Goal: Task Accomplishment & Management: Manage account settings

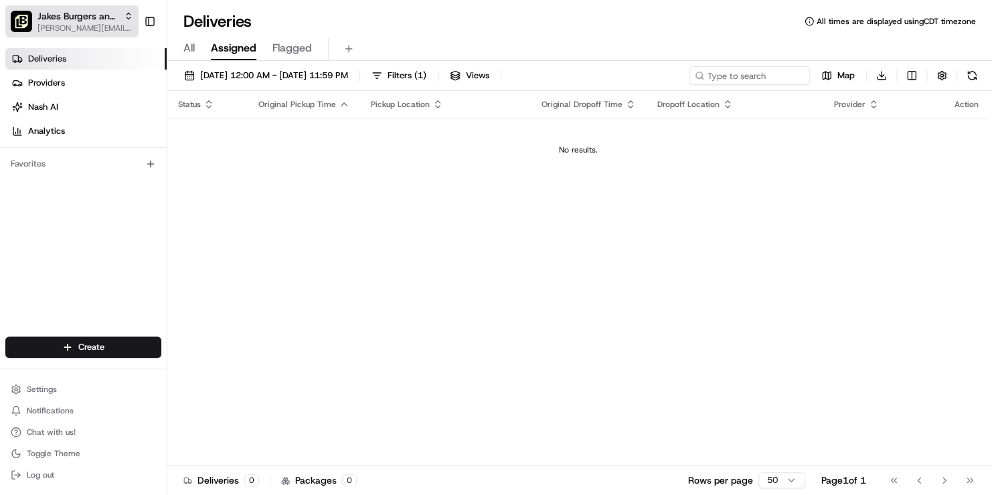
click at [92, 24] on span "jenny@jakesbb.com" at bounding box center [85, 28] width 96 height 11
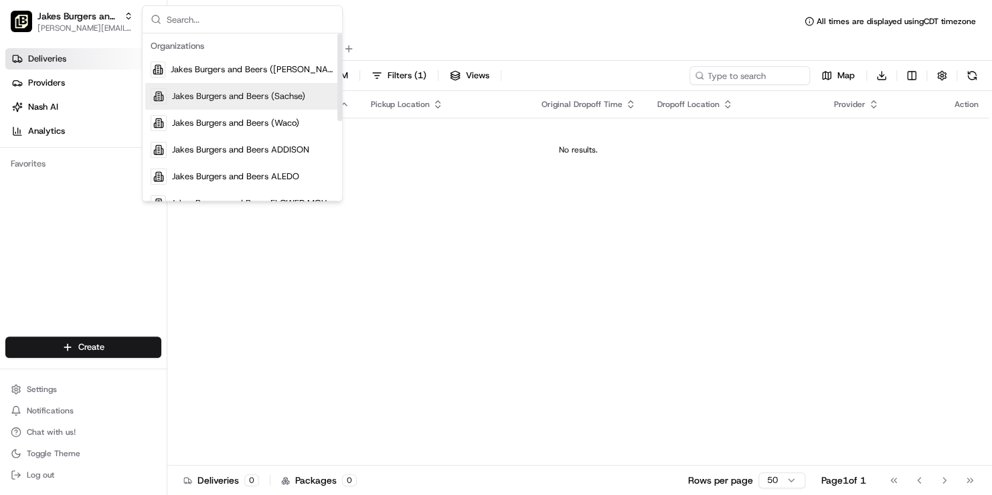
click at [236, 97] on span "Jakes Burgers and Beers (Sachse)" at bounding box center [238, 96] width 133 height 12
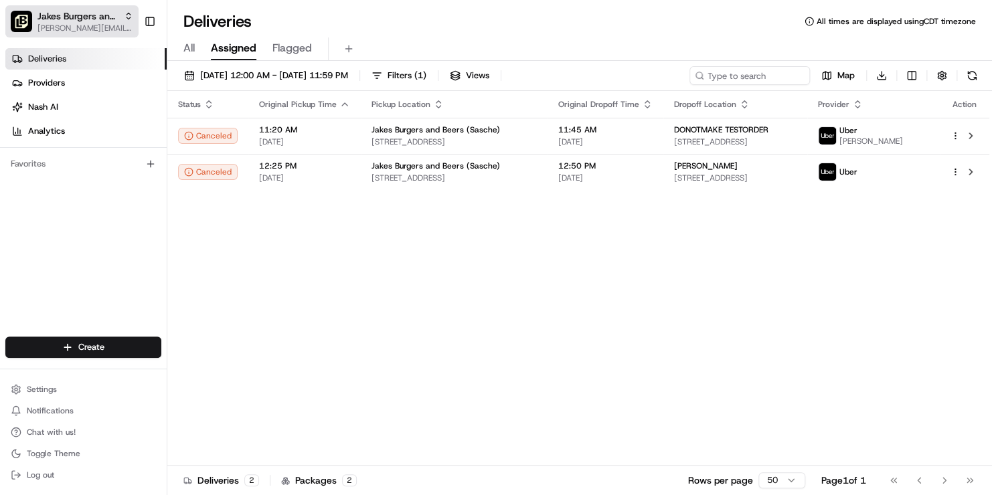
click at [112, 29] on span "jenny@jakesbb.com" at bounding box center [85, 28] width 96 height 11
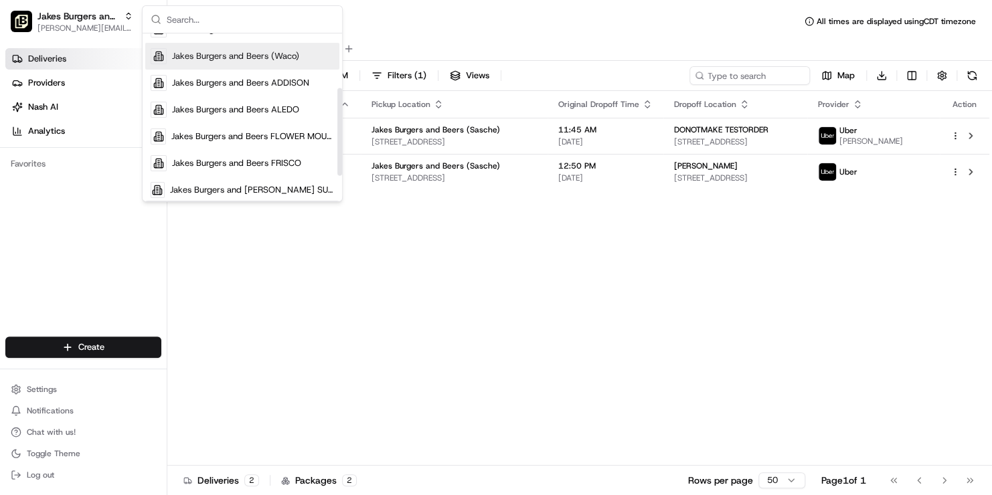
scroll to position [134, 0]
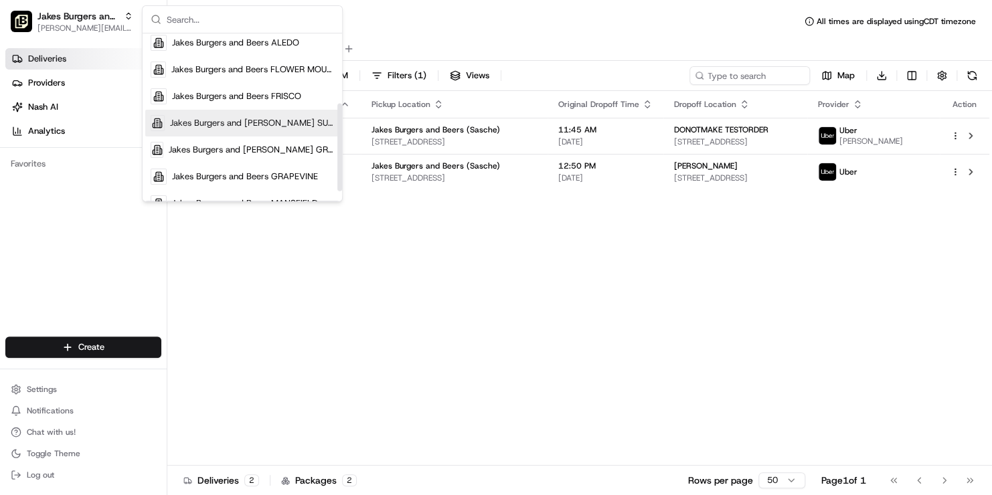
click at [232, 120] on span "Jakes Burgers and Beers FW SUNDANCE" at bounding box center [252, 123] width 164 height 12
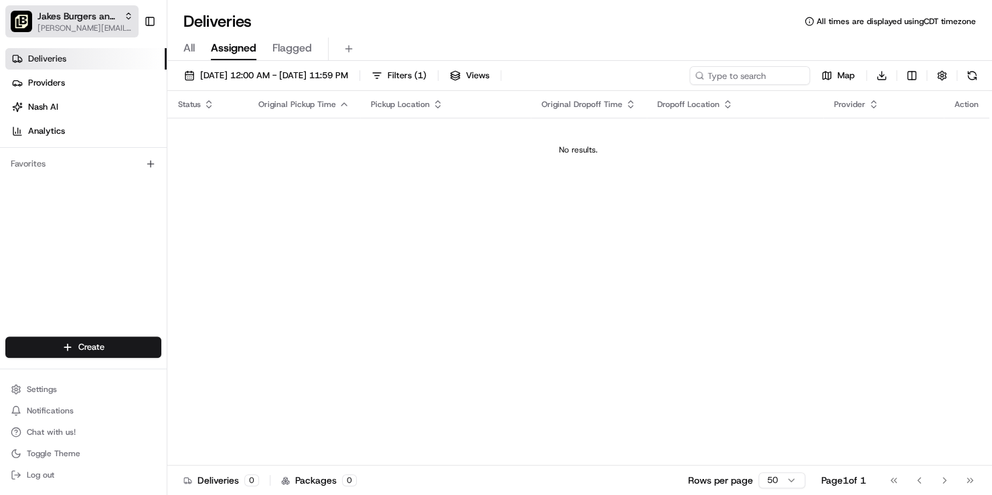
click at [111, 26] on span "jenny@jakesbb.com" at bounding box center [85, 28] width 96 height 11
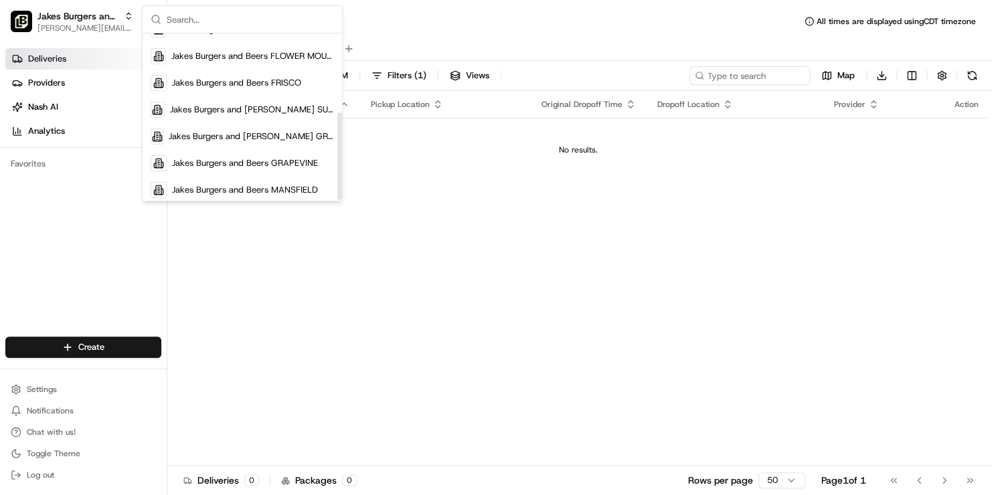
scroll to position [153, 0]
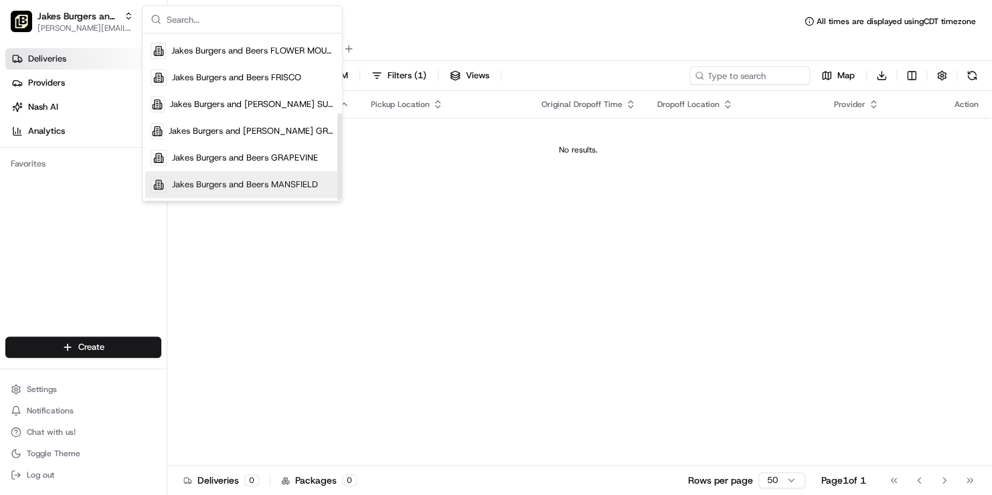
click at [226, 177] on div "Jakes Burgers and Beers MANSFIELD" at bounding box center [242, 184] width 194 height 27
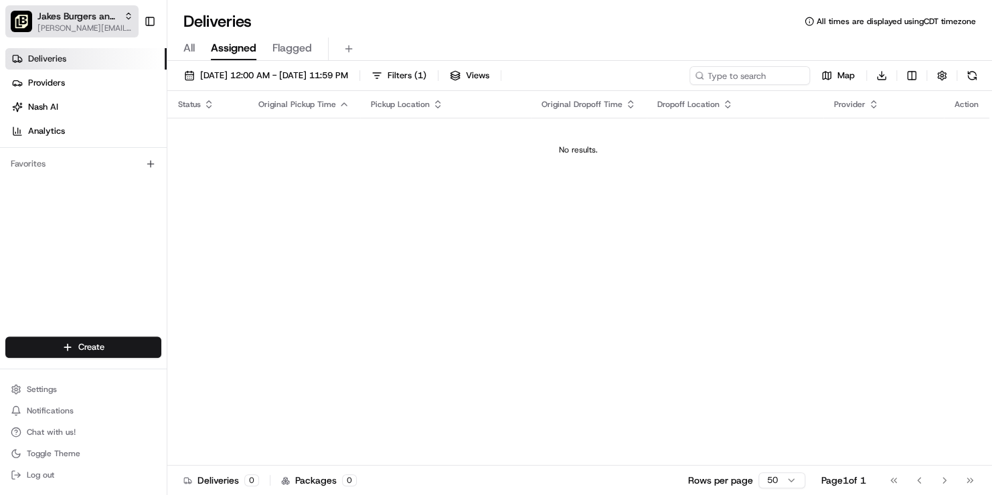
click at [90, 24] on span "jenny@jakesbb.com" at bounding box center [85, 28] width 96 height 11
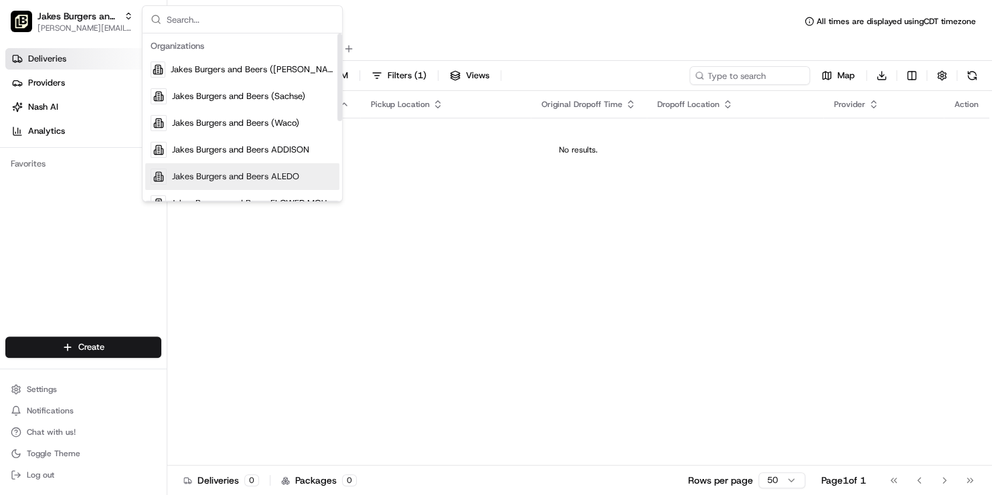
click at [214, 163] on div "Jakes Burgers and Beers ALEDO" at bounding box center [242, 176] width 194 height 27
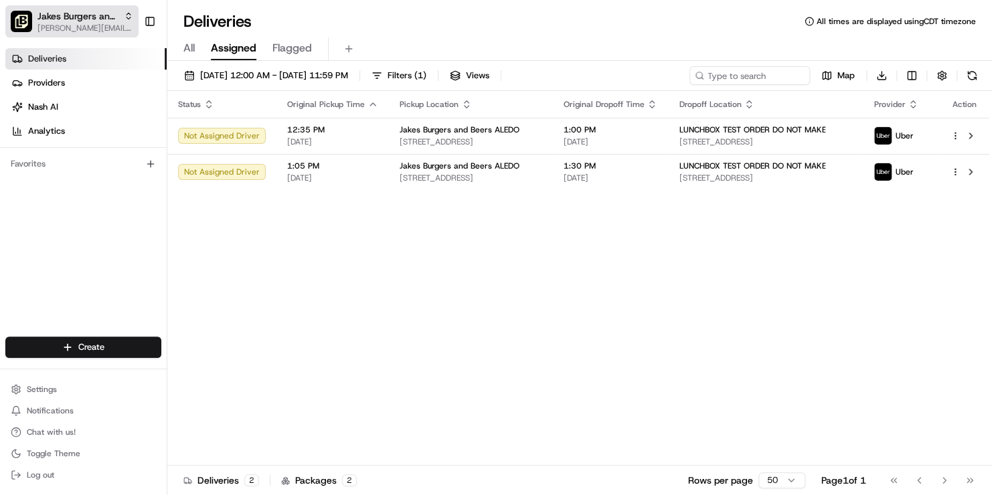
click at [108, 21] on span "Jakes Burgers and Beers ALEDO" at bounding box center [77, 15] width 81 height 13
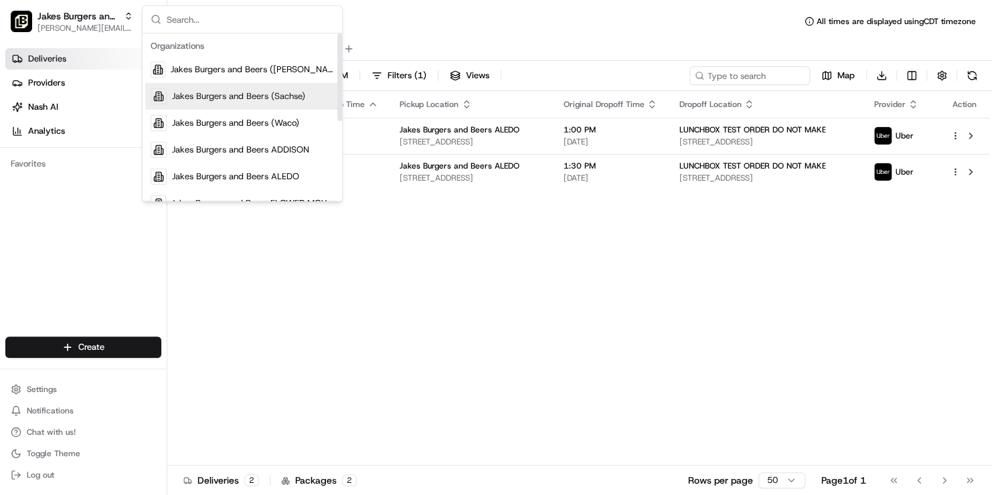
click at [215, 102] on div "Jakes Burgers and Beers (Sachse)" at bounding box center [242, 96] width 194 height 27
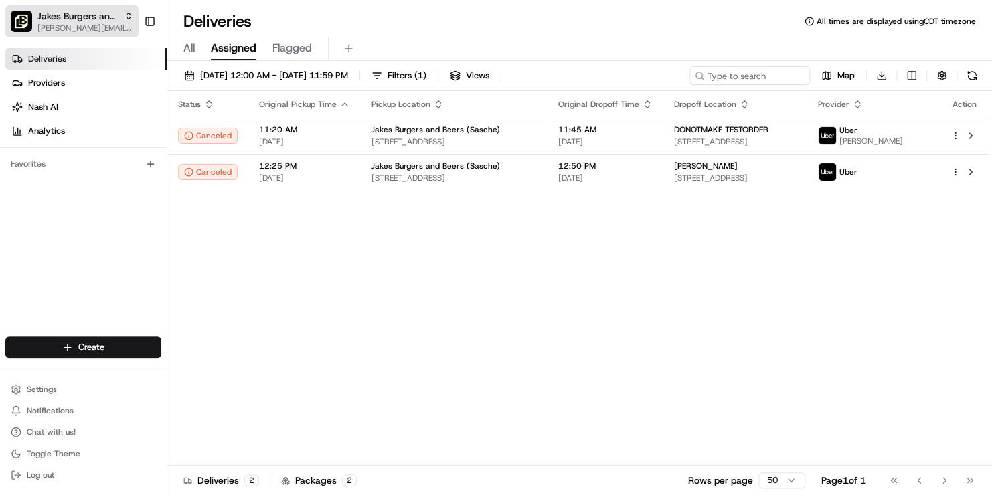
click at [86, 27] on span "jenny@jakesbb.com" at bounding box center [85, 28] width 96 height 11
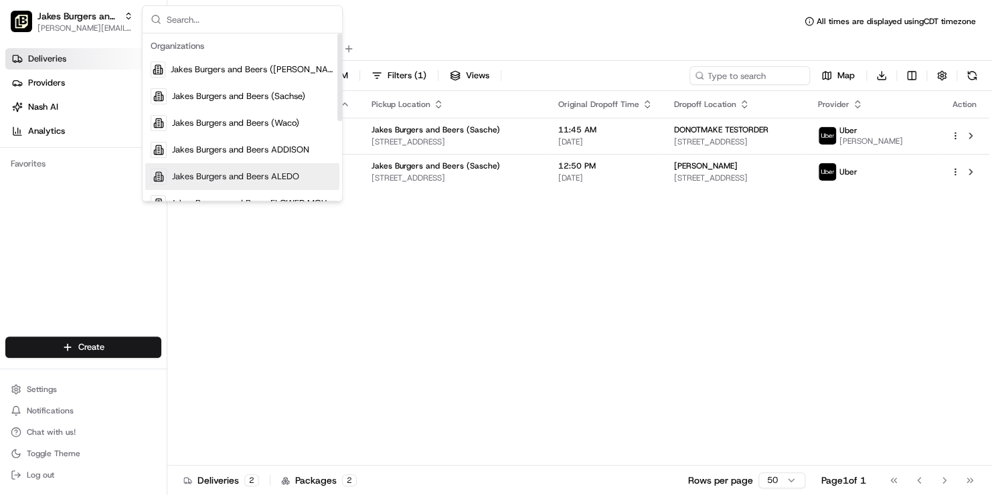
click at [199, 173] on span "Jakes Burgers and Beers ALEDO" at bounding box center [235, 177] width 127 height 12
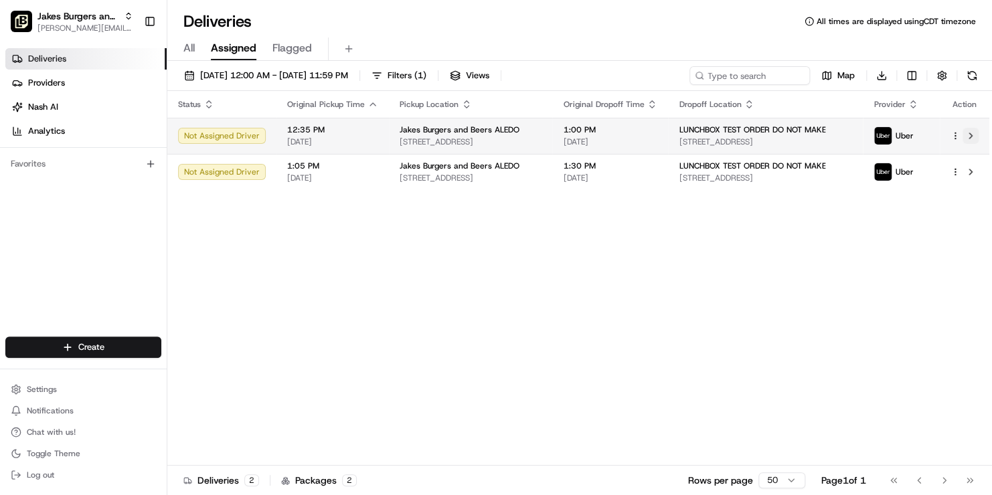
click at [971, 137] on button at bounding box center [971, 136] width 16 height 16
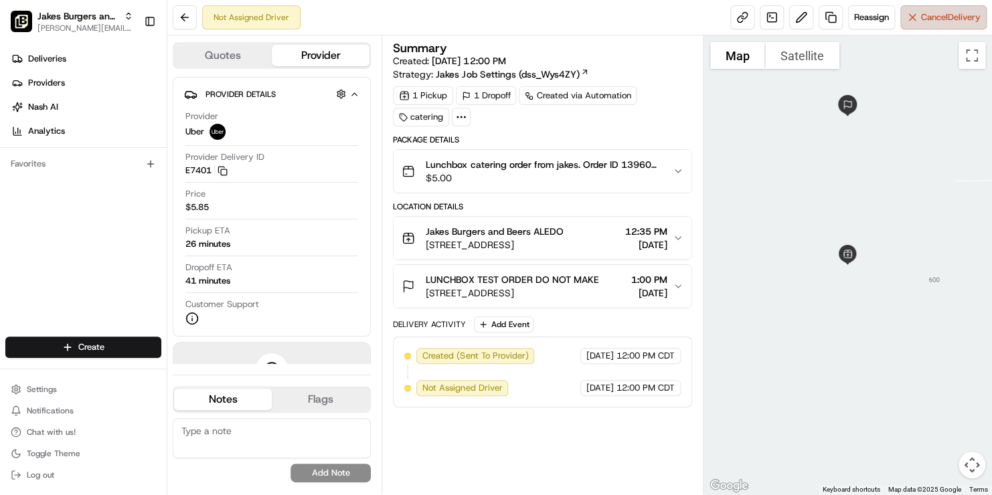
click at [935, 24] on button "Cancel Delivery" at bounding box center [943, 17] width 86 height 24
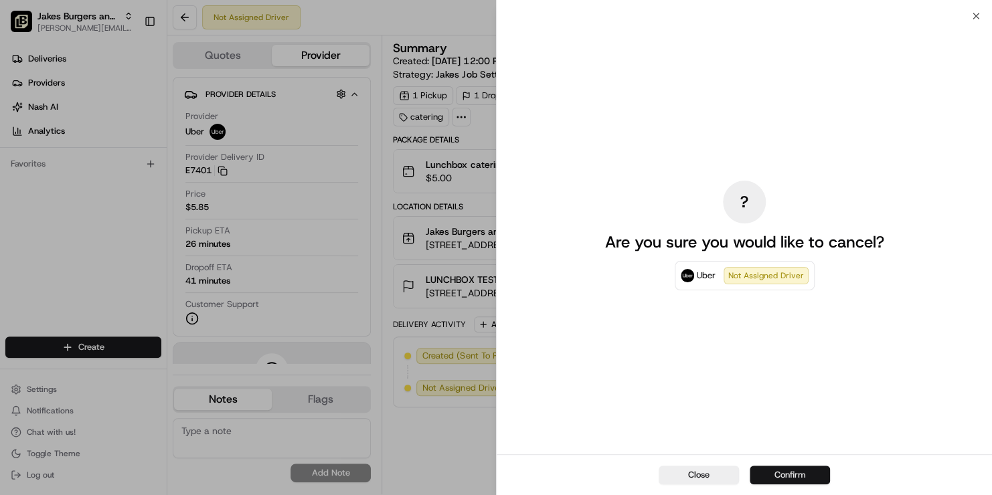
click at [777, 472] on button "Confirm" at bounding box center [790, 475] width 80 height 19
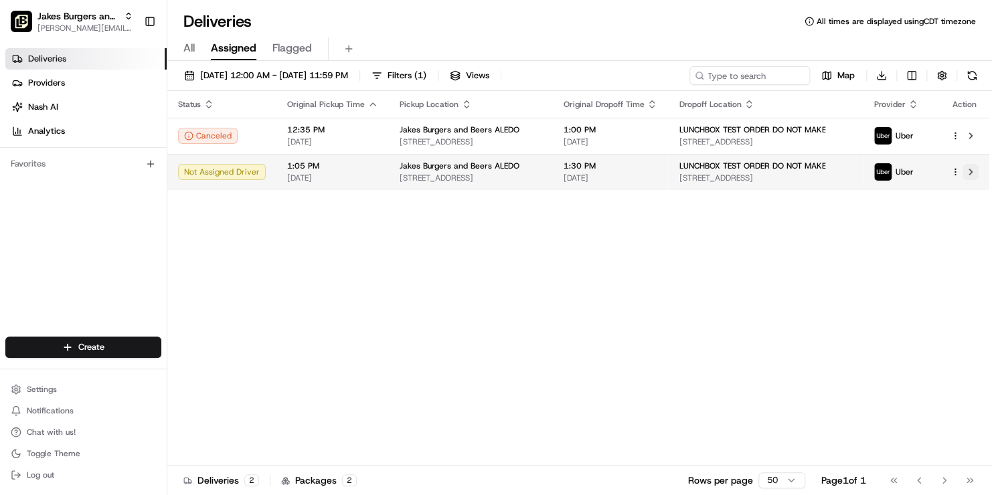
click at [967, 171] on button at bounding box center [971, 172] width 16 height 16
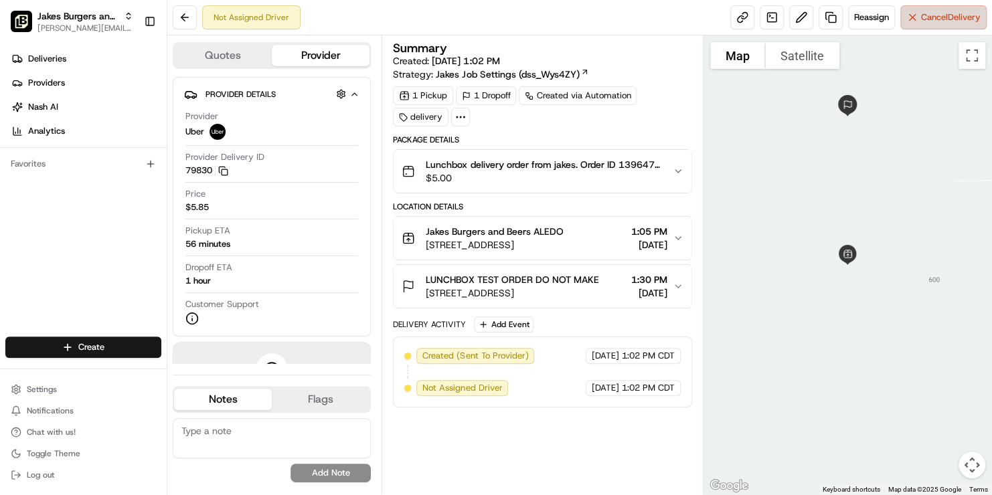
click at [927, 23] on span "Cancel Delivery" at bounding box center [951, 17] width 60 height 12
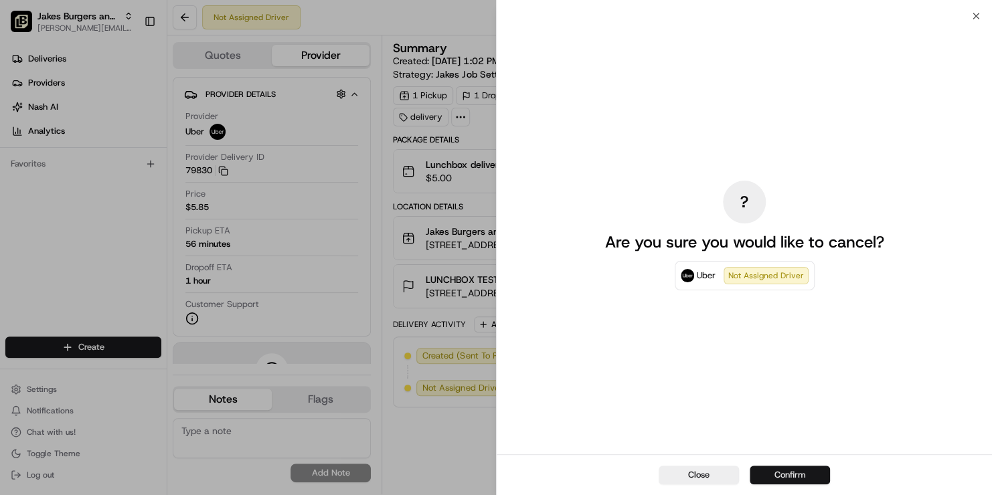
click at [793, 470] on button "Confirm" at bounding box center [790, 475] width 80 height 19
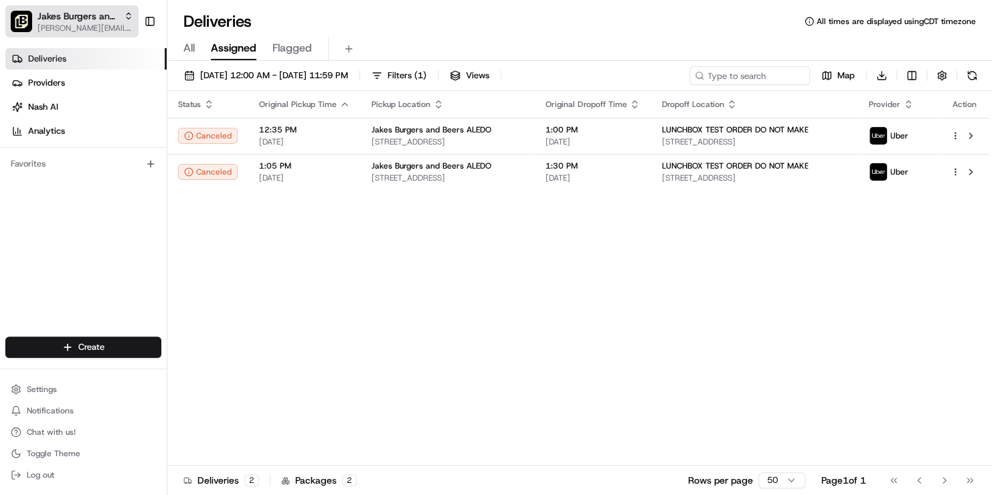
click at [82, 23] on span "[PERSON_NAME][EMAIL_ADDRESS][DOMAIN_NAME]" at bounding box center [85, 28] width 96 height 11
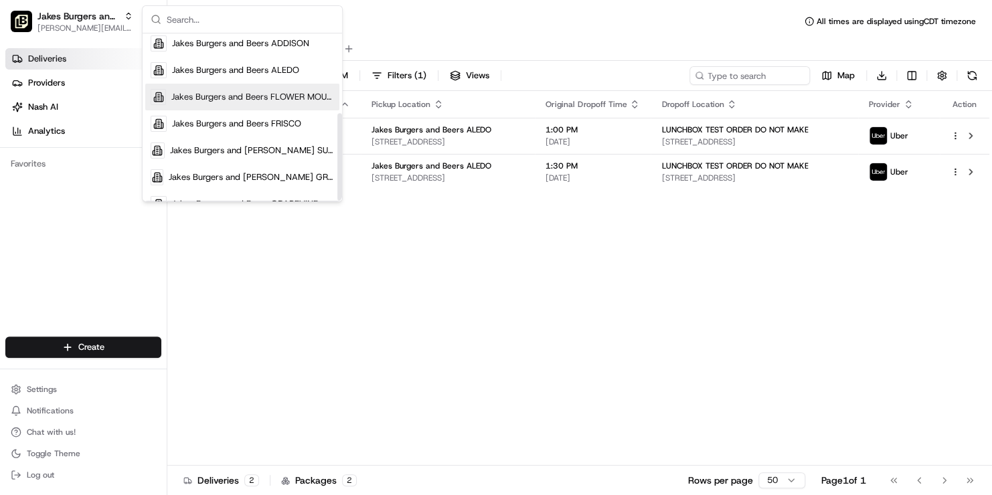
scroll to position [153, 0]
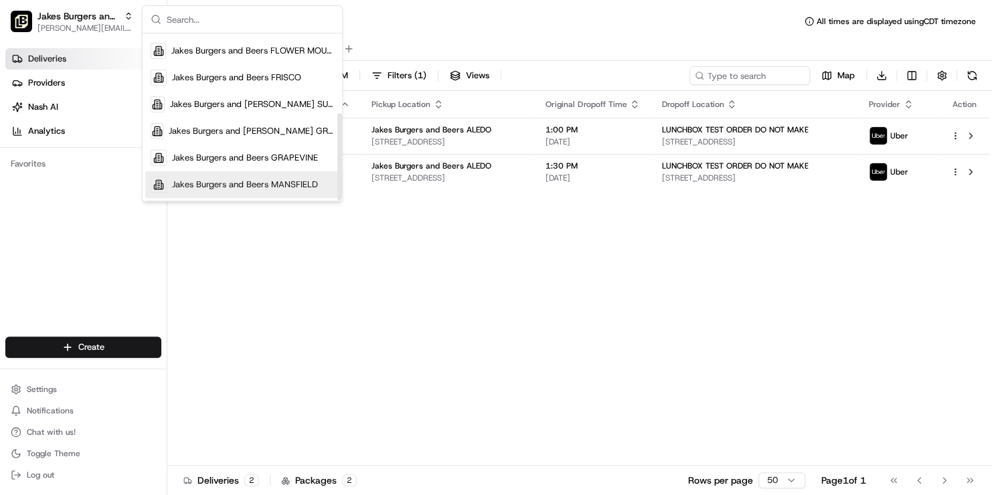
click at [232, 184] on span "Jakes Burgers and Beers MANSFIELD" at bounding box center [245, 185] width 146 height 12
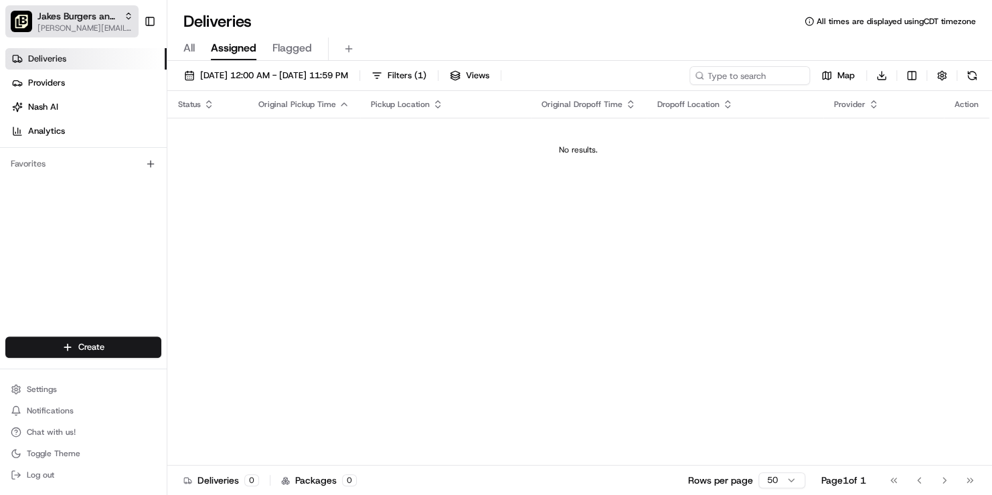
click at [76, 20] on span "Jakes Burgers and Beers MANSFIELD" at bounding box center [77, 15] width 81 height 13
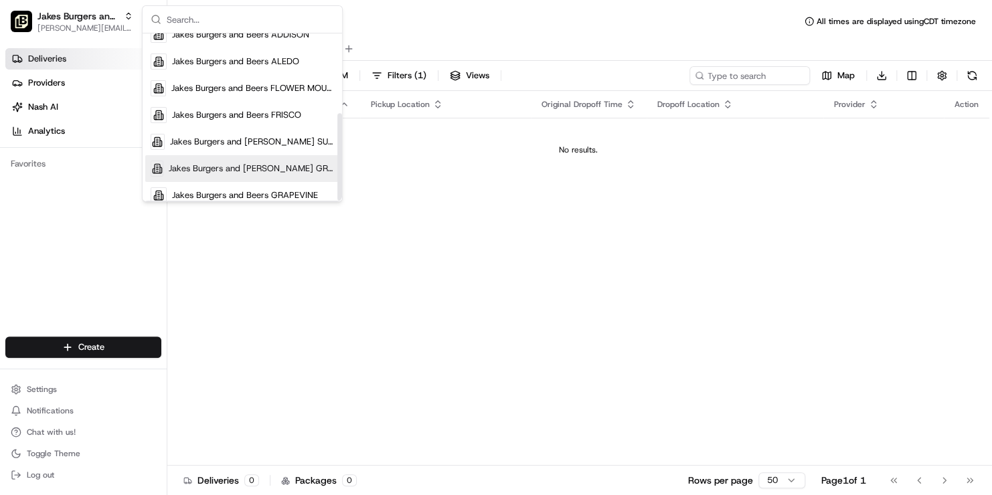
scroll to position [153, 0]
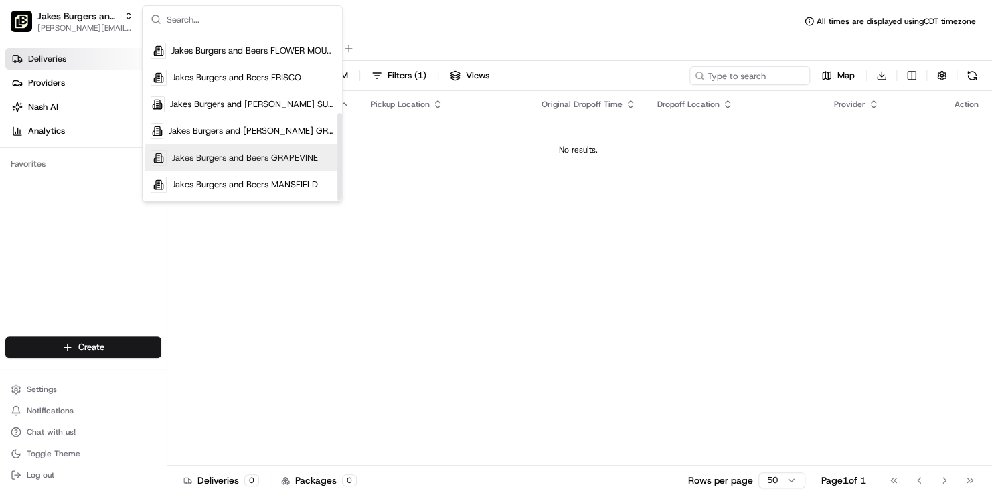
click at [232, 160] on span "Jakes Burgers and Beers GRAPEVINE" at bounding box center [245, 158] width 146 height 12
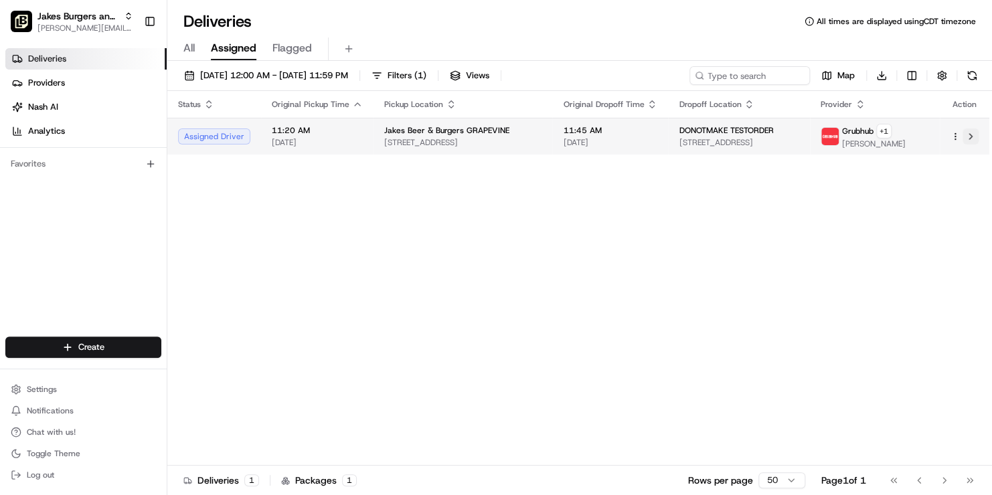
click at [970, 134] on button at bounding box center [971, 137] width 16 height 16
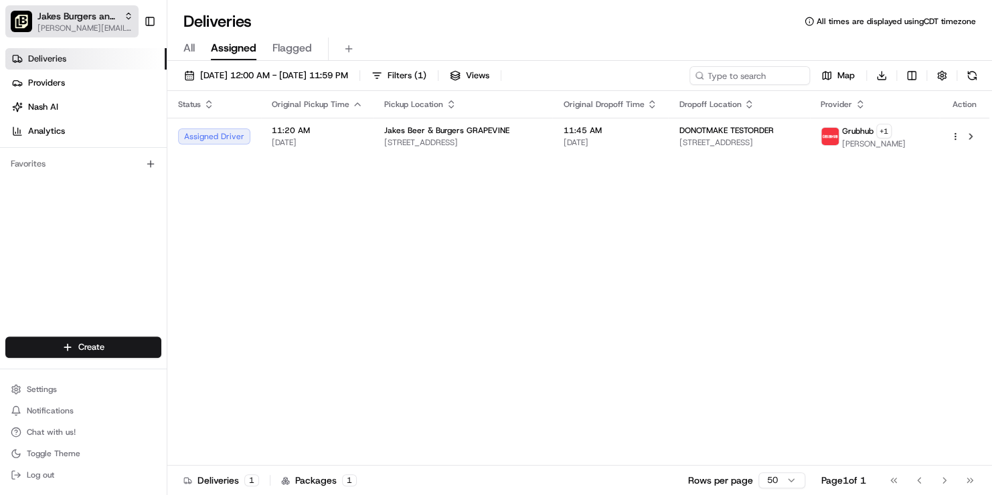
click at [81, 24] on span "[PERSON_NAME][EMAIL_ADDRESS][DOMAIN_NAME]" at bounding box center [85, 28] width 96 height 11
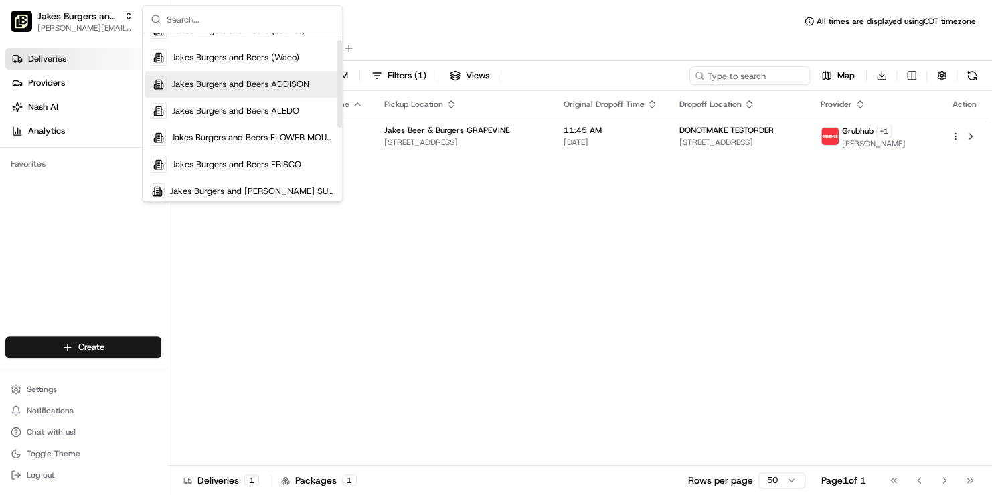
scroll to position [153, 0]
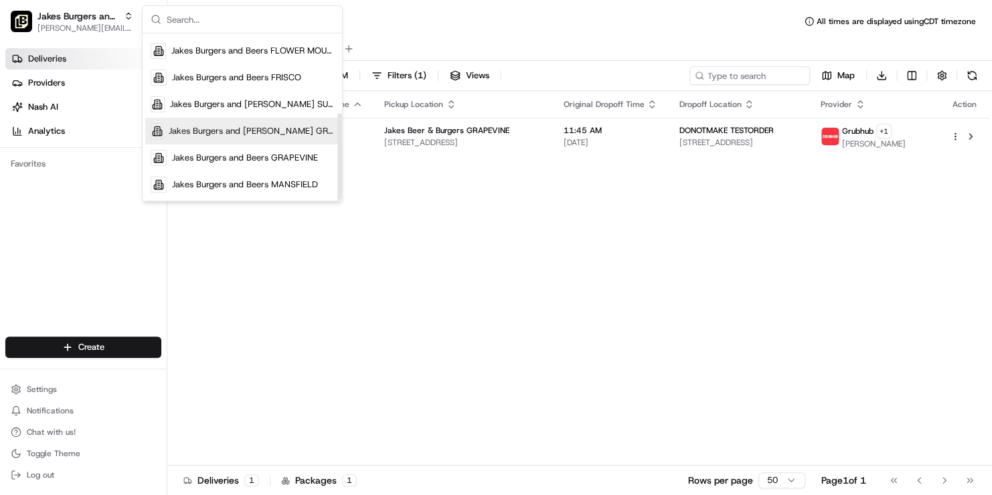
click at [239, 131] on span "Jakes Burgers and Beers GRAND PRAIRE" at bounding box center [251, 131] width 165 height 12
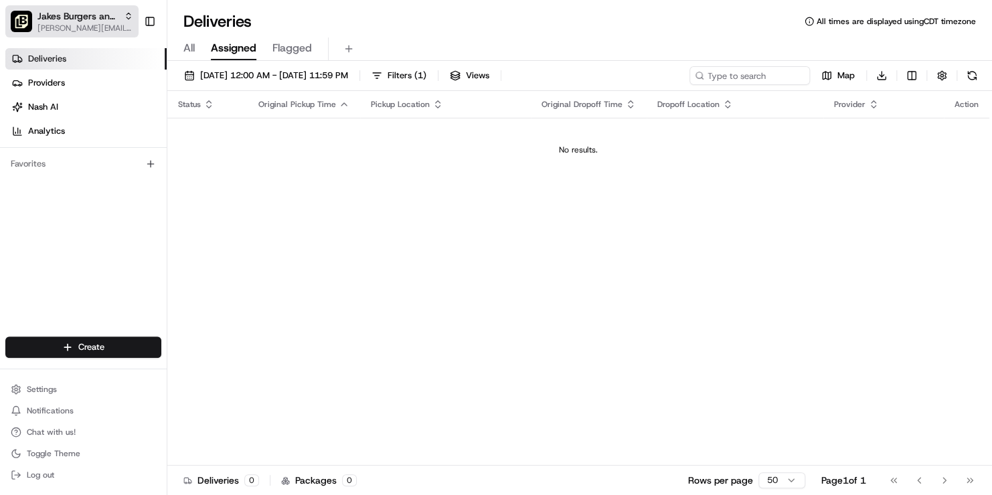
click at [88, 16] on span "Jakes Burgers and Beers GRAND PRAIRE" at bounding box center [77, 15] width 81 height 13
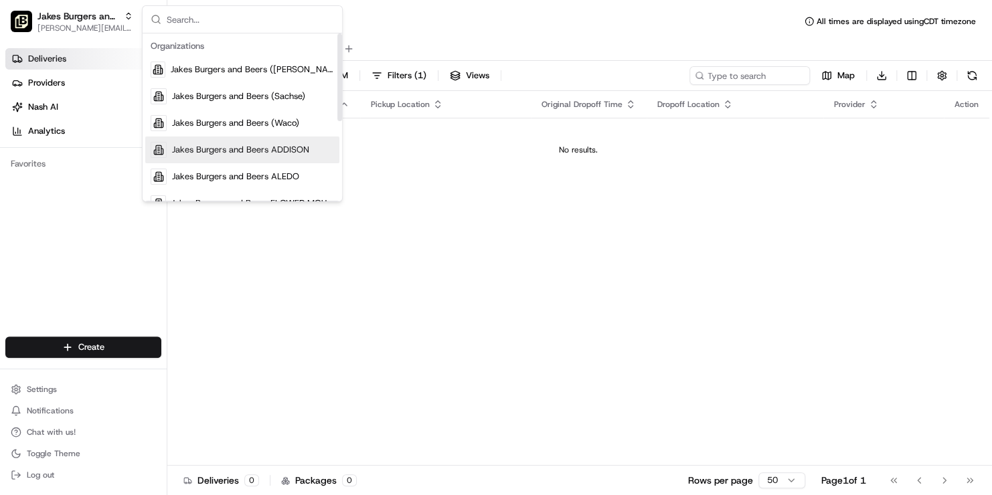
scroll to position [153, 0]
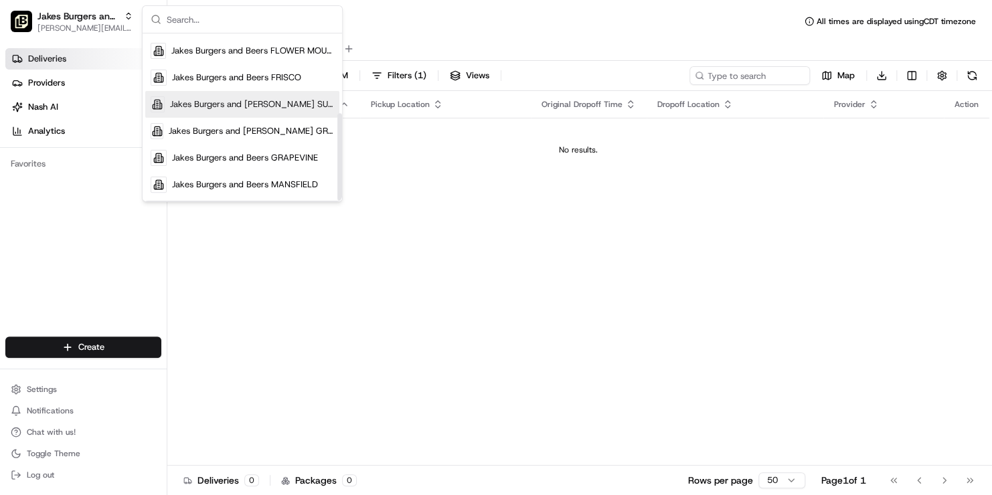
click at [218, 108] on span "Jakes Burgers and Beers FW SUNDANCE" at bounding box center [252, 104] width 164 height 12
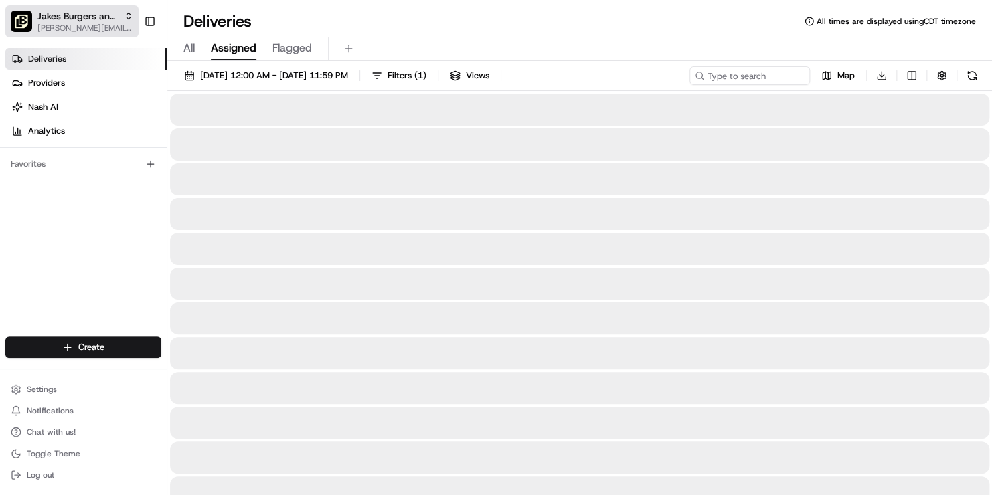
click at [104, 24] on span "jenny@jakesbb.com" at bounding box center [85, 28] width 96 height 11
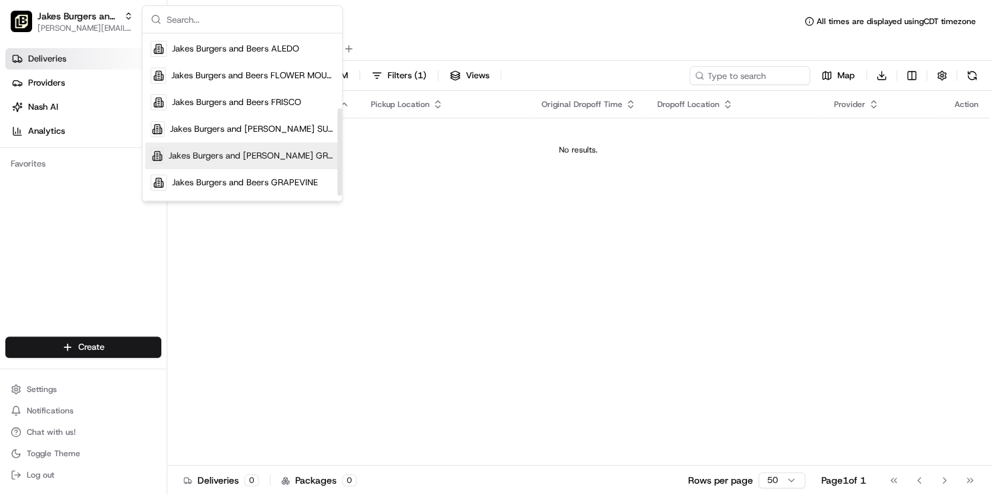
scroll to position [153, 0]
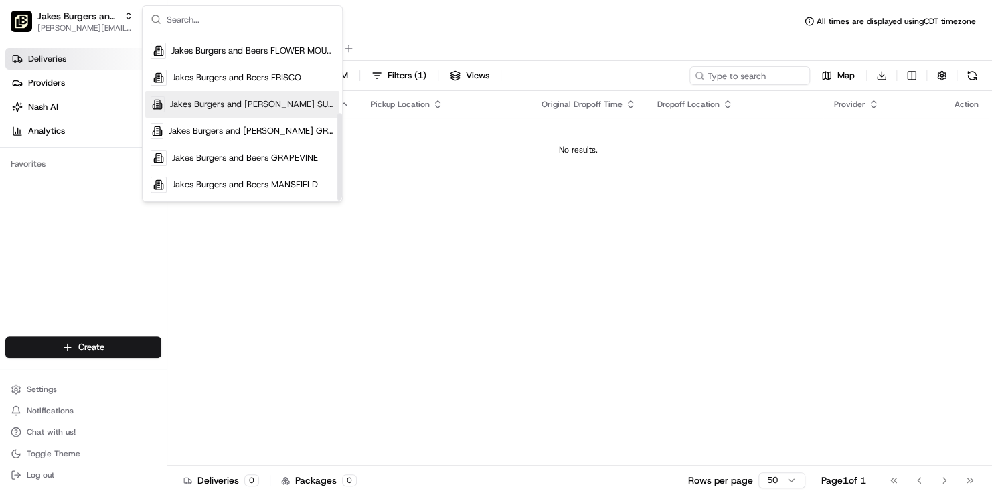
click at [234, 104] on span "Jakes Burgers and Beers FW SUNDANCE" at bounding box center [252, 104] width 164 height 12
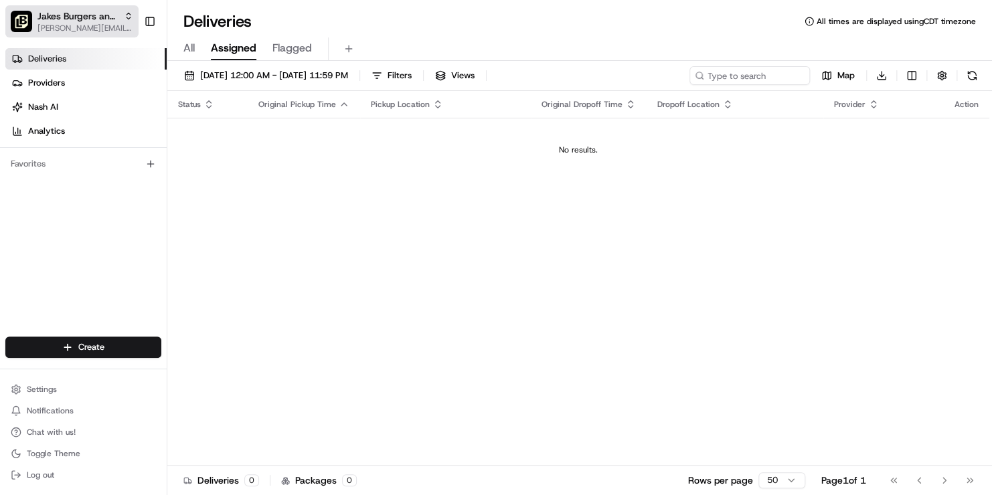
click at [77, 15] on span "Jakes Burgers and Beers FW SUNDANCE" at bounding box center [77, 15] width 81 height 13
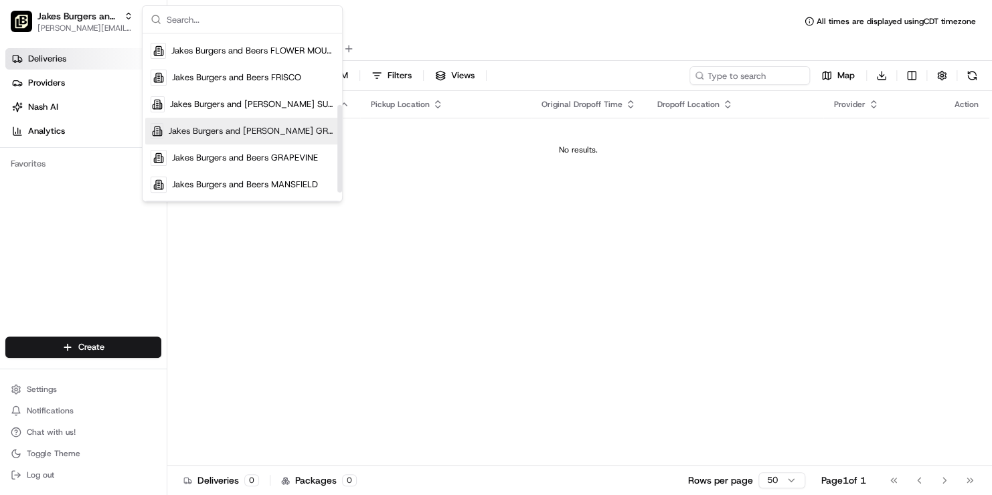
scroll to position [86, 0]
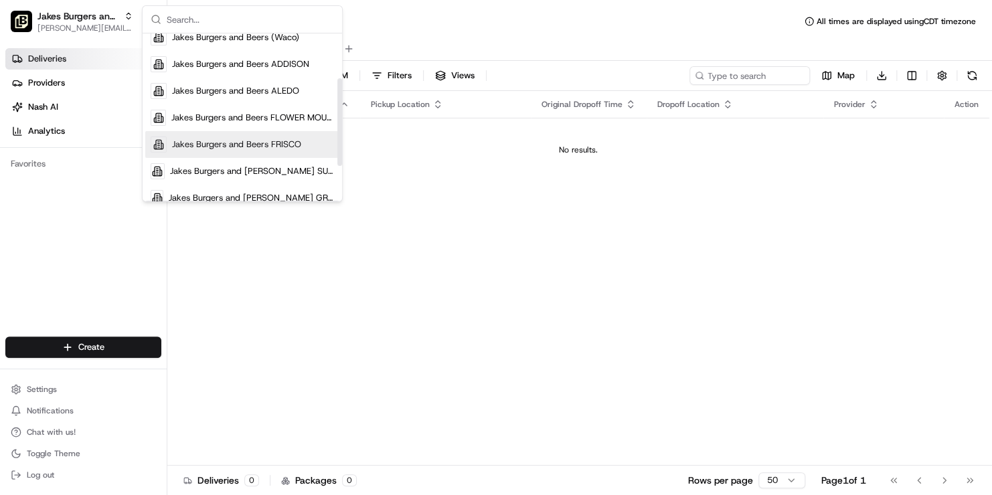
click at [220, 137] on div "Jakes Burgers and Beers FRISCO" at bounding box center [242, 144] width 194 height 27
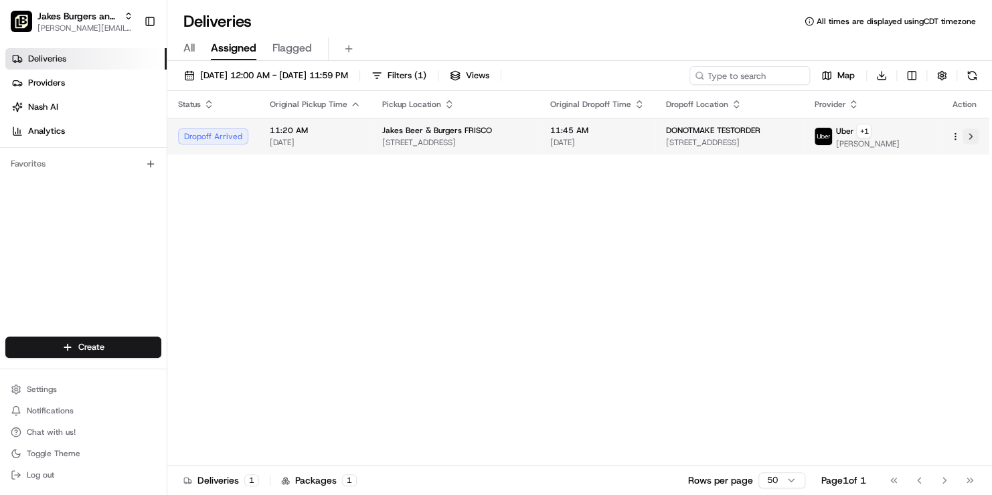
click at [966, 133] on button at bounding box center [971, 137] width 16 height 16
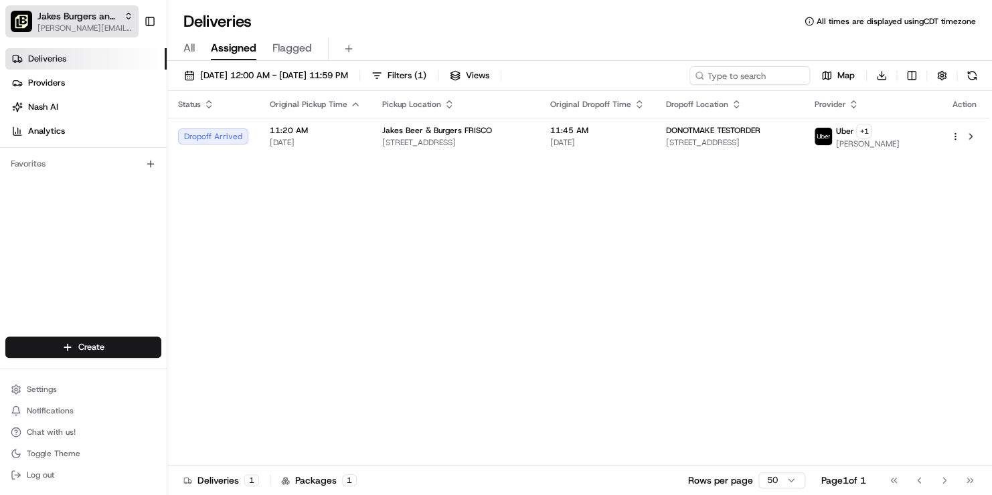
click at [92, 23] on span "jenny@jakesbb.com" at bounding box center [85, 28] width 96 height 11
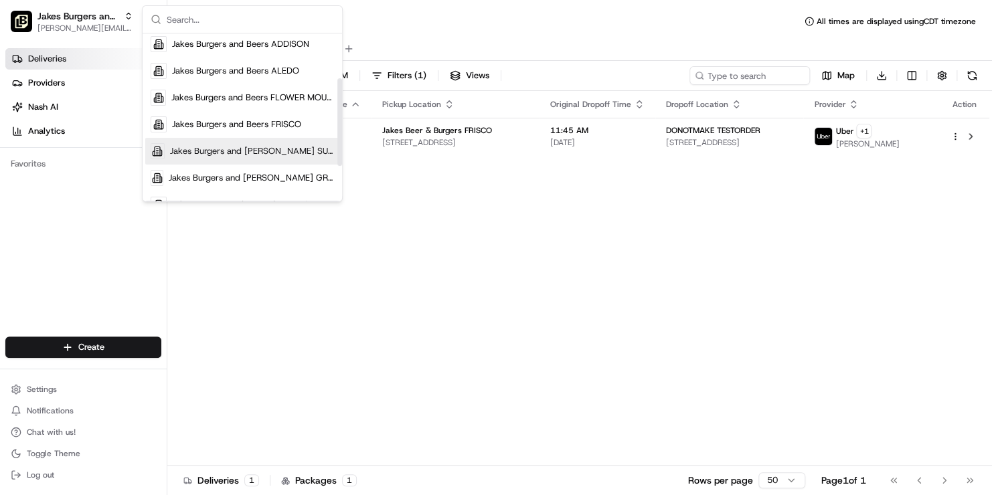
scroll to position [86, 0]
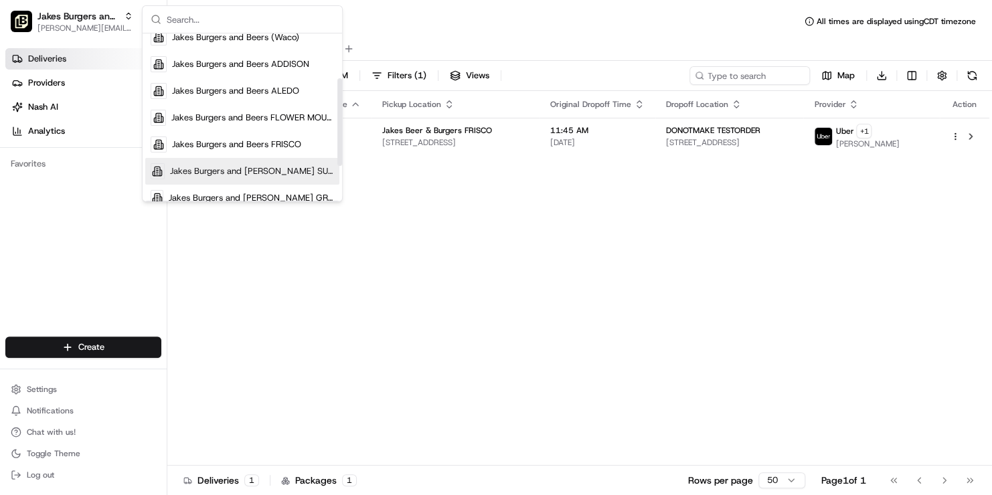
click at [223, 108] on div "Jakes Burgers and Beers FLOWER MOUND" at bounding box center [242, 117] width 194 height 27
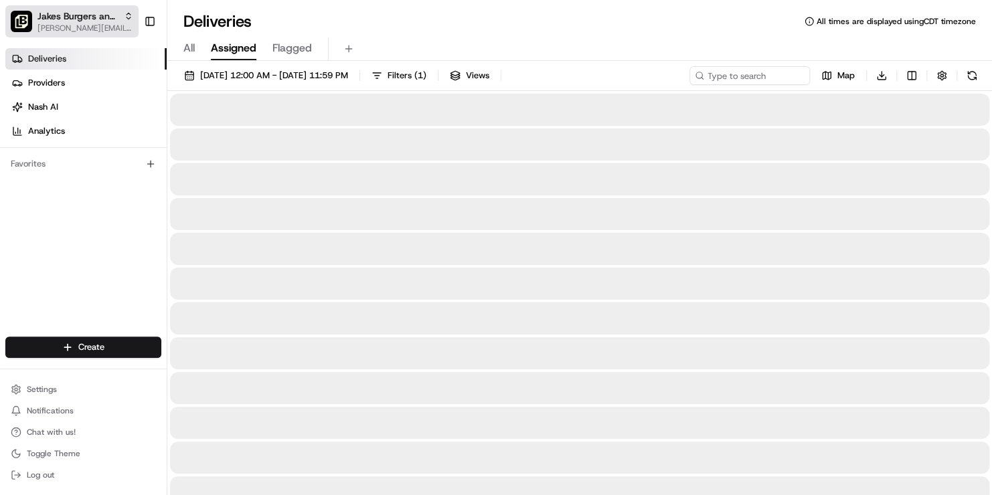
click at [94, 24] on span "jenny@jakesbb.com" at bounding box center [85, 28] width 96 height 11
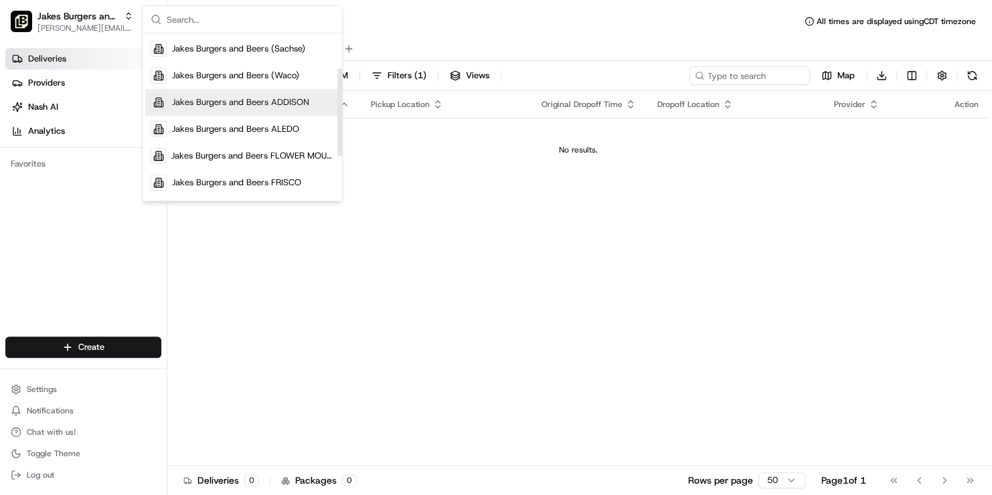
scroll to position [67, 0]
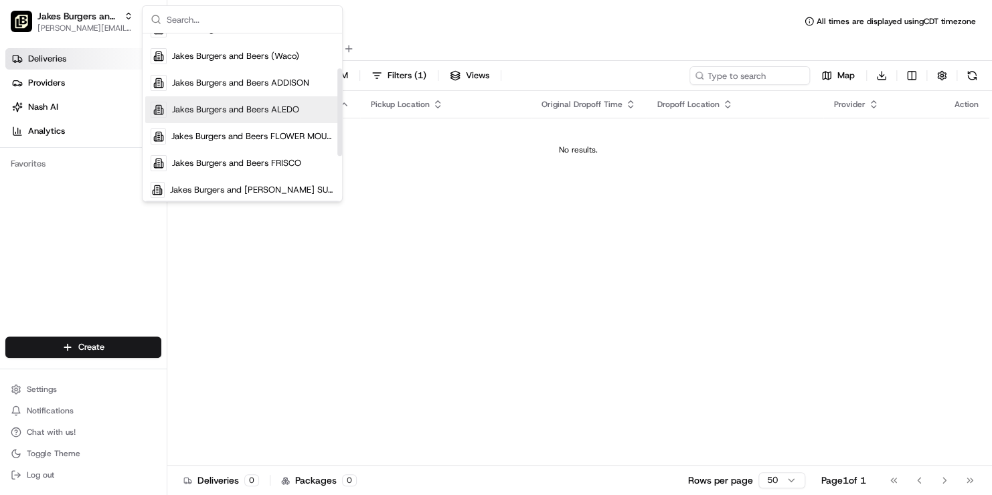
click at [218, 102] on div "Jakes Burgers and Beers ALEDO" at bounding box center [242, 109] width 194 height 27
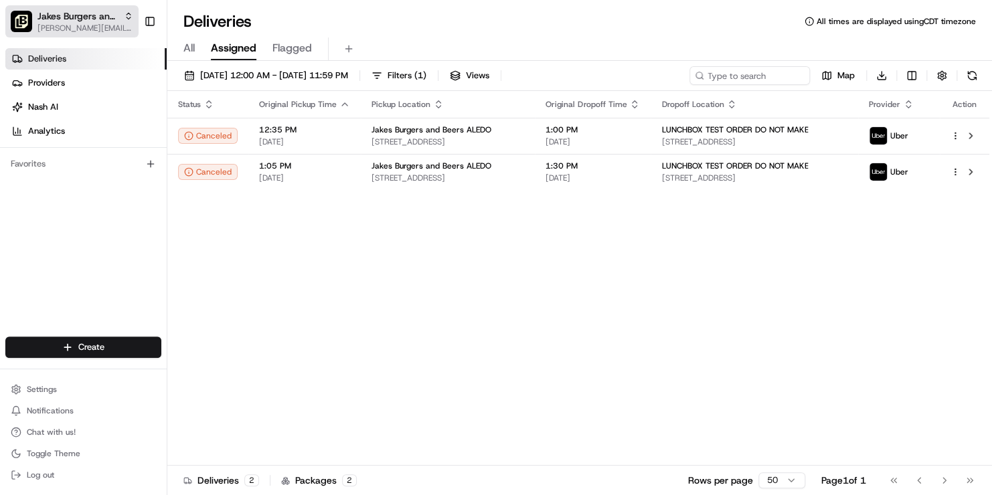
click at [80, 25] on span "jenny@jakesbb.com" at bounding box center [85, 28] width 96 height 11
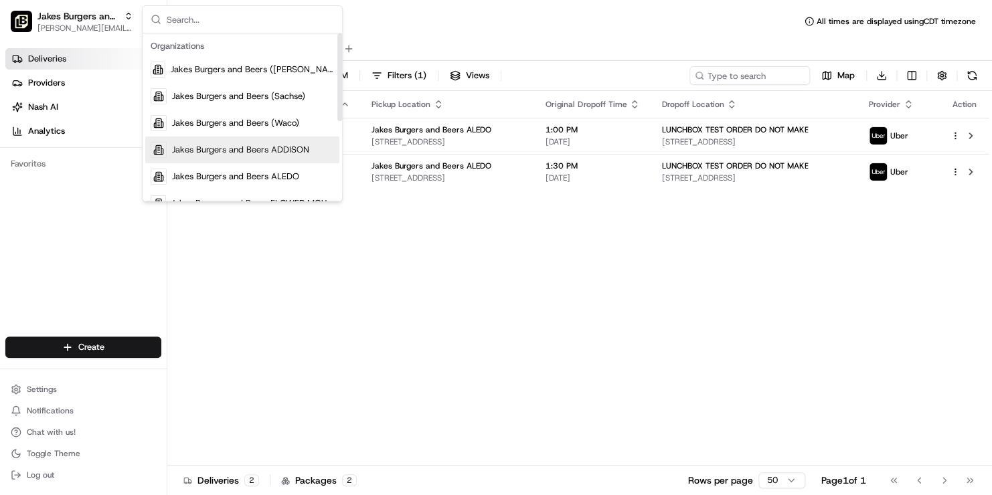
click at [226, 145] on span "Jakes Burgers and Beers ADDISON" at bounding box center [240, 150] width 137 height 12
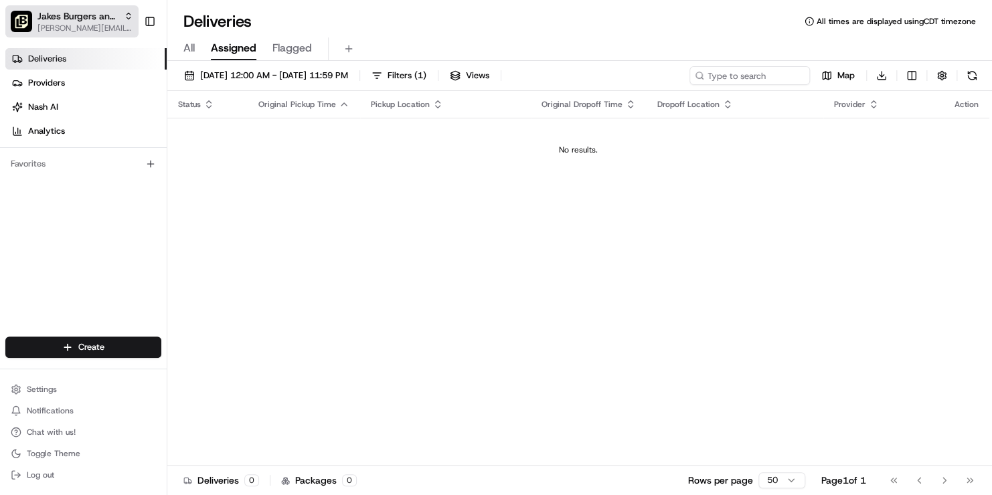
click at [64, 25] on span "jenny@jakesbb.com" at bounding box center [85, 28] width 96 height 11
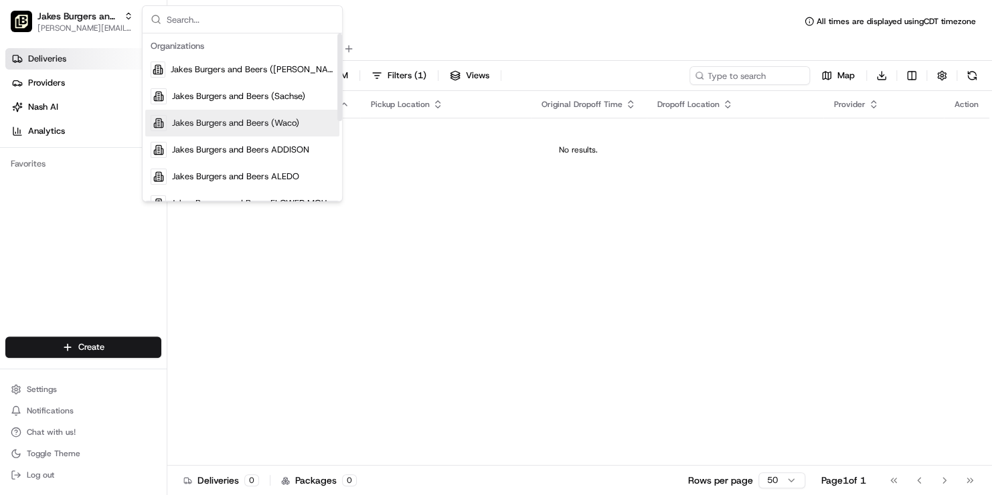
click at [224, 130] on div "Jakes Burgers and Beers (Waco)" at bounding box center [242, 123] width 194 height 27
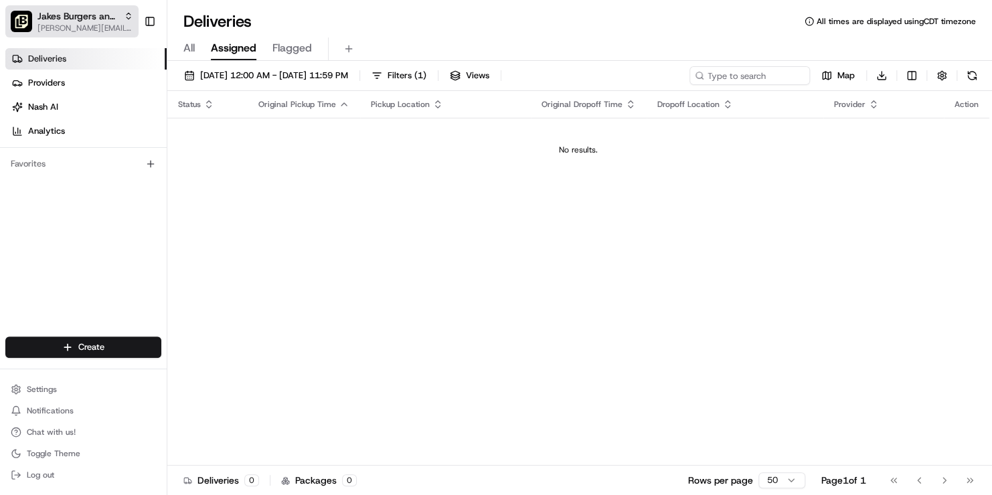
click at [78, 24] on span "jenny@jakesbb.com" at bounding box center [85, 28] width 96 height 11
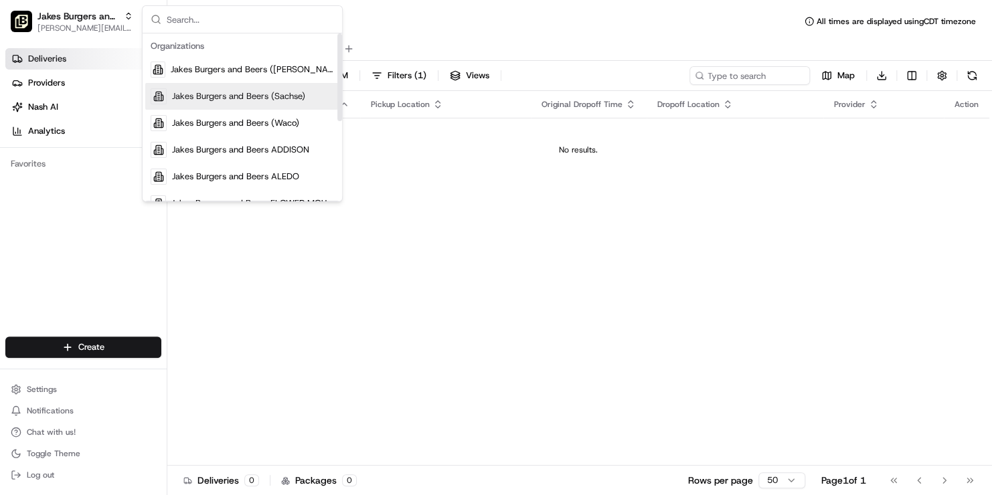
click at [226, 102] on span "Jakes Burgers and Beers (Sachse)" at bounding box center [238, 96] width 133 height 12
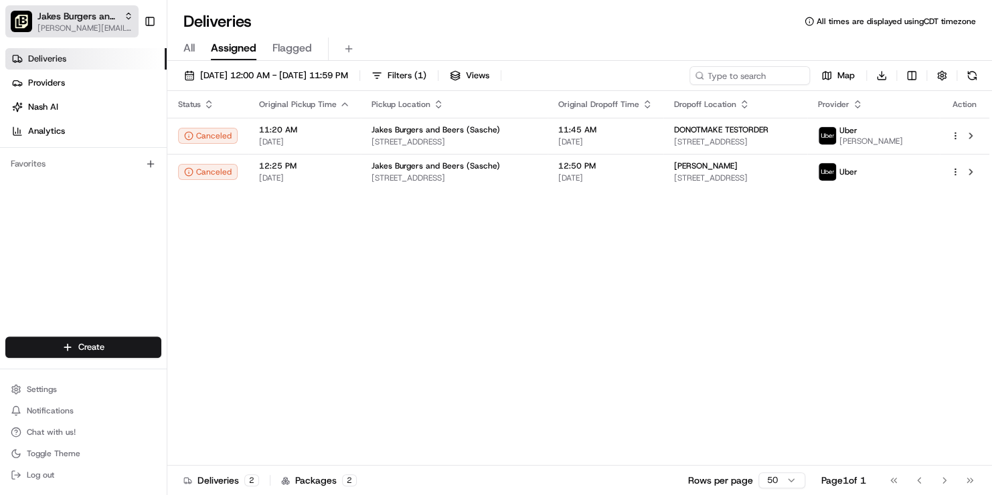
click at [102, 24] on span "jenny@jakesbb.com" at bounding box center [85, 28] width 96 height 11
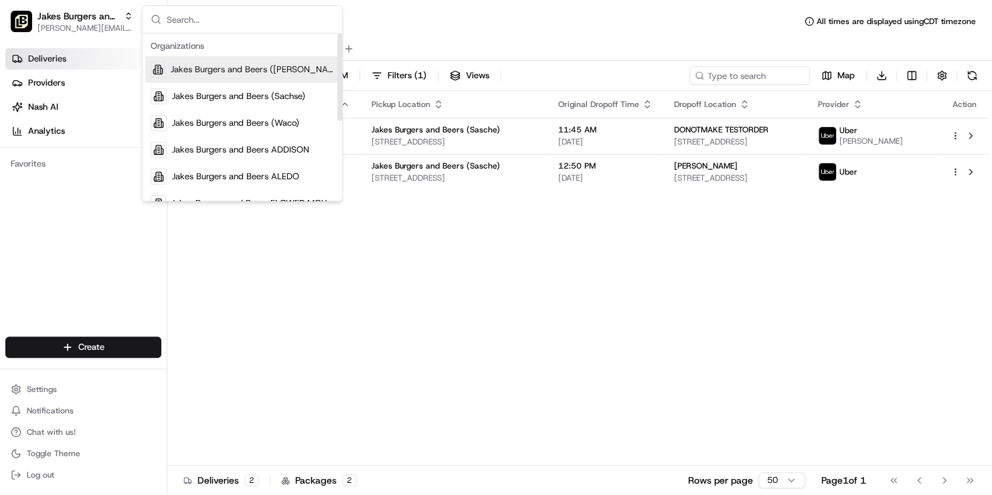
click at [237, 67] on span "Jakes Burgers and Beers (Marsh Lane)" at bounding box center [252, 70] width 163 height 12
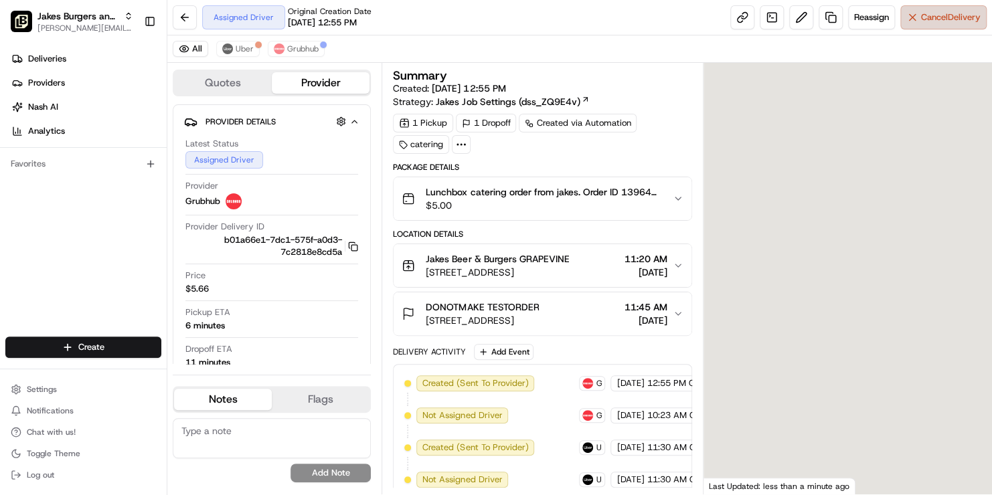
click at [946, 23] on span "Cancel Delivery" at bounding box center [951, 17] width 60 height 12
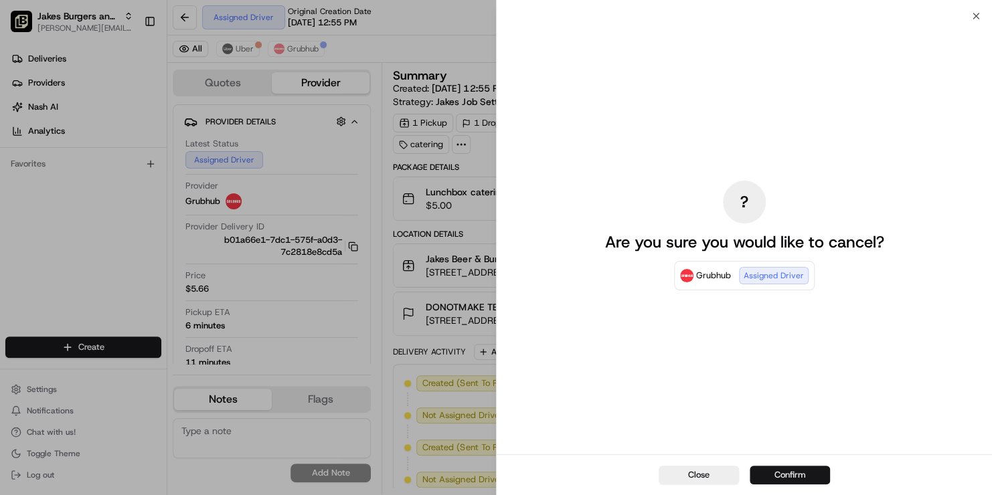
click at [799, 473] on button "Confirm" at bounding box center [790, 475] width 80 height 19
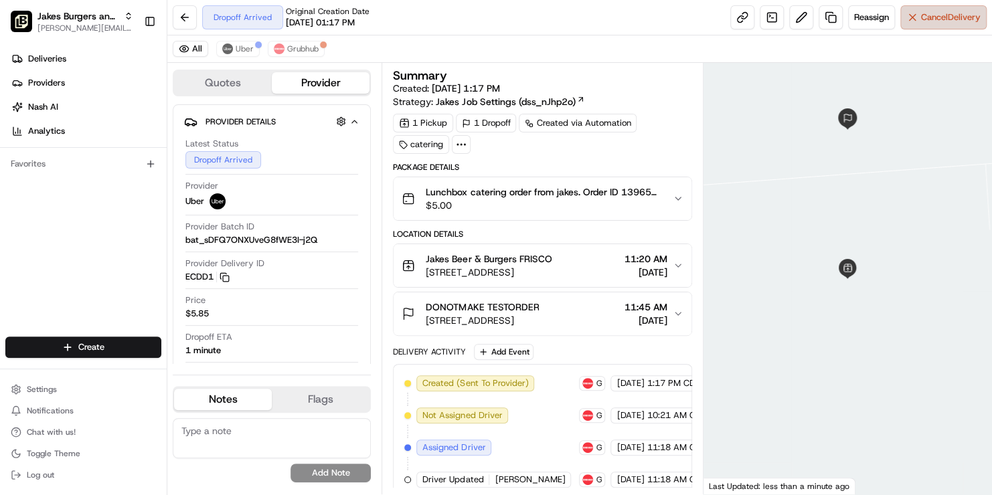
click at [922, 17] on span "Cancel Delivery" at bounding box center [951, 17] width 60 height 12
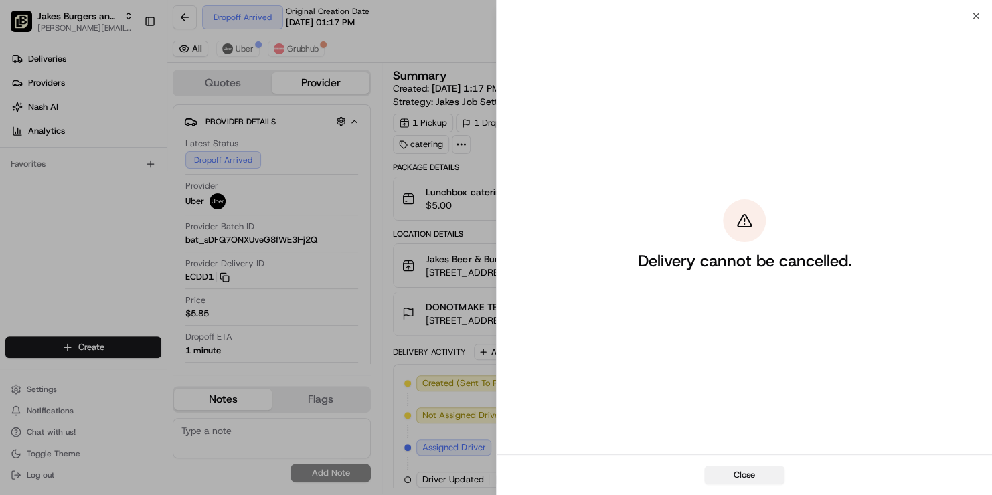
click at [740, 473] on button "Close" at bounding box center [744, 475] width 80 height 19
